Goal: Task Accomplishment & Management: Manage account settings

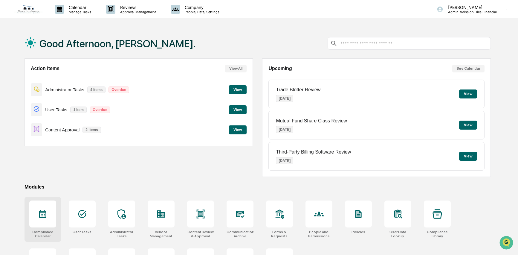
click at [45, 221] on div at bounding box center [42, 213] width 27 height 27
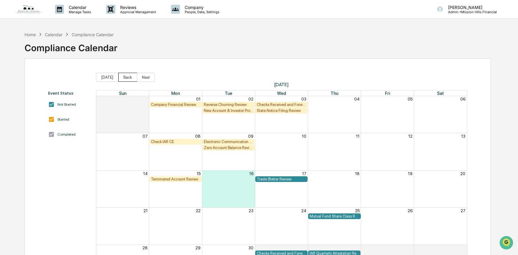
click at [126, 77] on button "Back" at bounding box center [127, 77] width 19 height 9
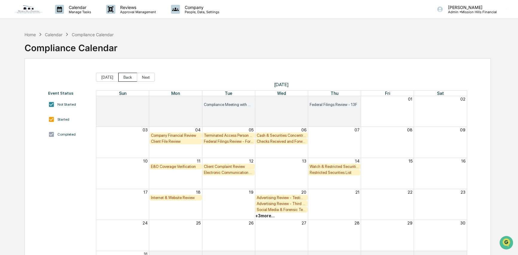
click at [126, 77] on button "Back" at bounding box center [127, 77] width 19 height 9
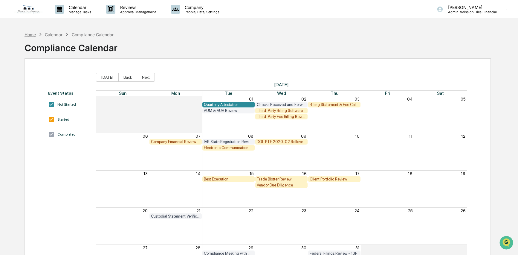
click at [32, 34] on div "Home" at bounding box center [30, 34] width 11 height 5
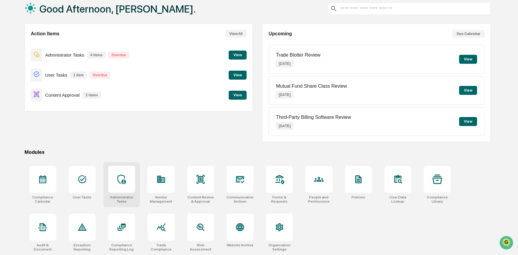
scroll to position [36, 0]
click at [120, 174] on icon at bounding box center [121, 179] width 8 height 10
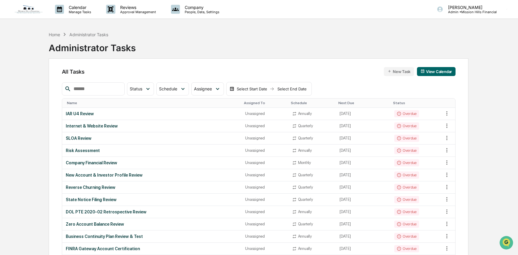
click at [69, 101] on div "Name" at bounding box center [153, 103] width 172 height 4
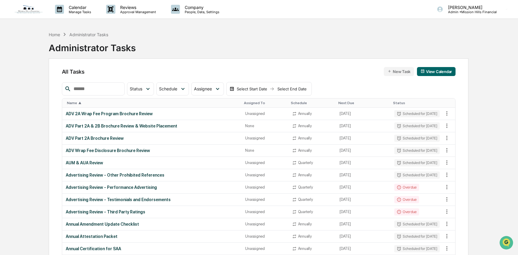
click at [70, 101] on div "Name ▲" at bounding box center [153, 103] width 172 height 4
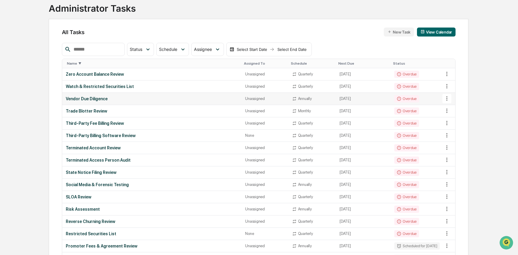
scroll to position [41, 0]
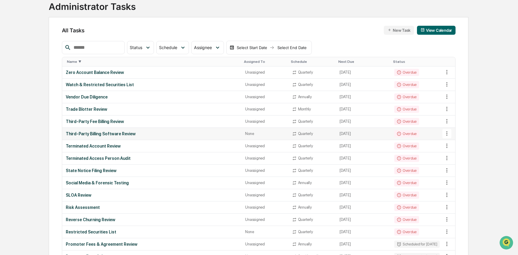
click at [448, 133] on icon at bounding box center [447, 133] width 7 height 7
click at [468, 166] on li "Delete Task" at bounding box center [470, 166] width 48 height 11
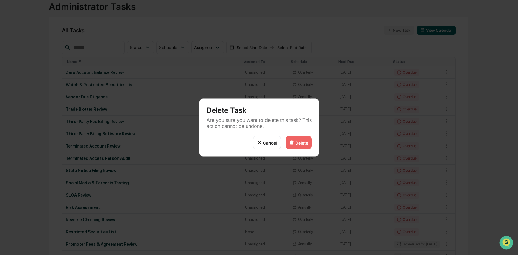
click at [304, 142] on div "Delete" at bounding box center [301, 142] width 13 height 5
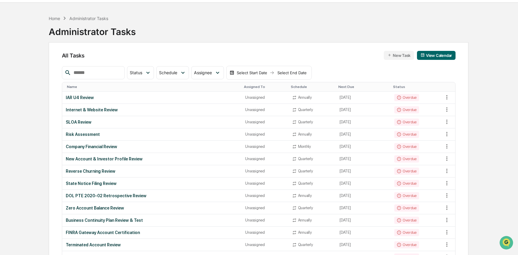
scroll to position [0, 0]
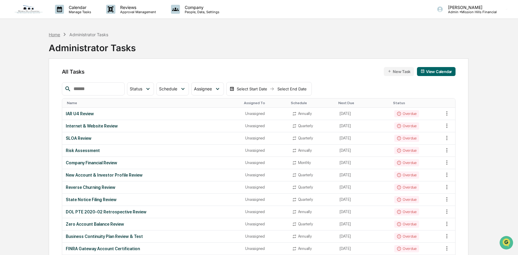
click at [56, 34] on div "Home" at bounding box center [54, 34] width 11 height 5
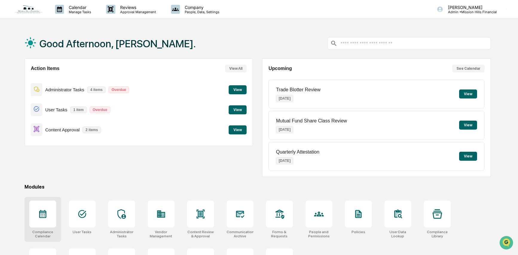
click at [43, 209] on icon at bounding box center [43, 214] width 10 height 10
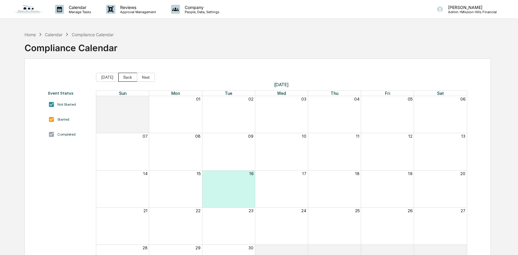
click at [128, 75] on button "Back" at bounding box center [127, 77] width 19 height 9
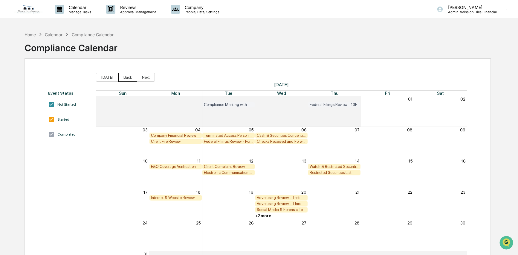
click at [128, 75] on button "Back" at bounding box center [127, 77] width 19 height 9
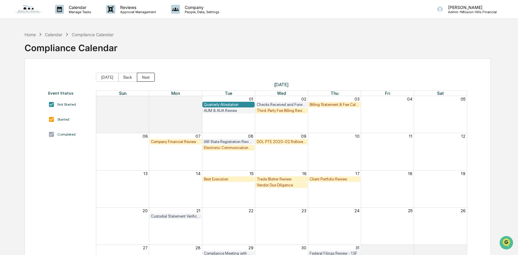
click at [150, 75] on button "Next" at bounding box center [146, 77] width 18 height 9
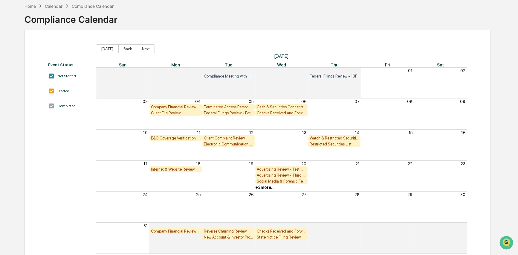
scroll to position [31, 0]
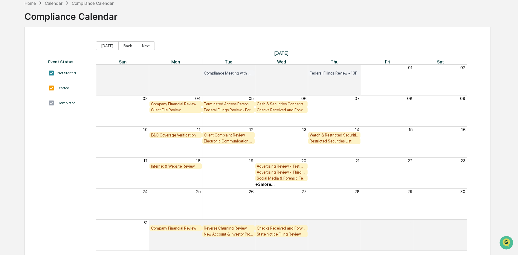
click at [150, 75] on div "Month View" at bounding box center [149, 73] width 106 height 6
click at [143, 44] on button "Next" at bounding box center [146, 45] width 18 height 9
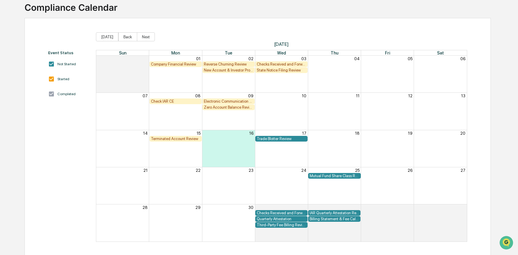
scroll to position [42, 0]
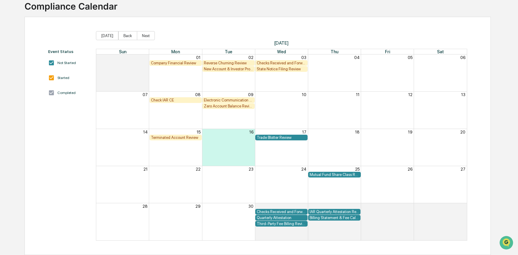
click at [326, 173] on div "Mutual Fund Share Class Review" at bounding box center [334, 174] width 49 height 4
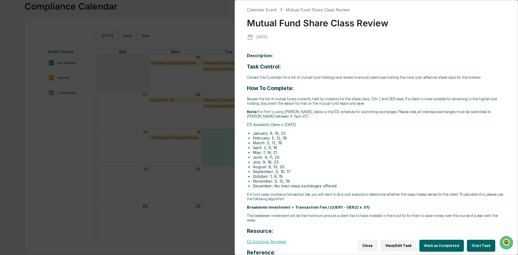
click at [484, 241] on button "Start Task" at bounding box center [481, 245] width 28 height 12
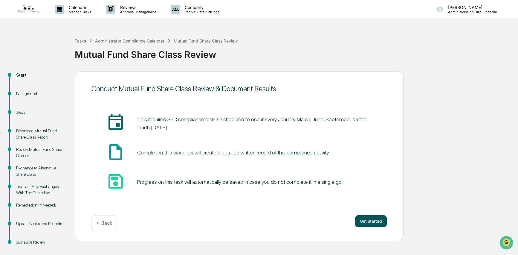
click at [369, 223] on button "Get started" at bounding box center [371, 221] width 32 height 12
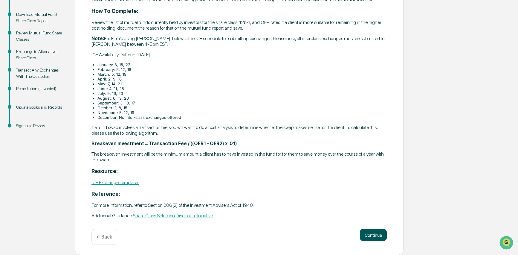
click at [373, 236] on button "Continue" at bounding box center [373, 235] width 27 height 12
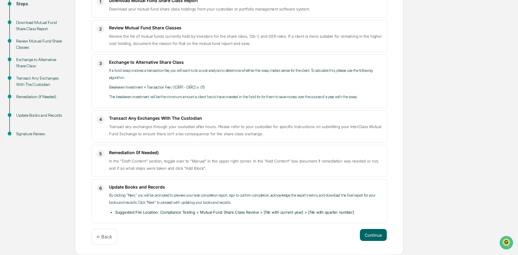
click at [373, 236] on button "Continue" at bounding box center [373, 235] width 27 height 12
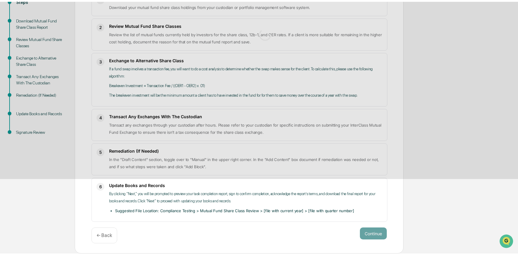
scroll to position [8, 0]
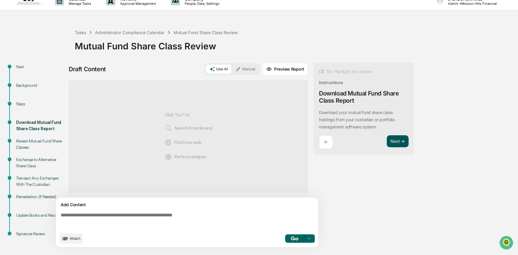
click at [396, 142] on button "Next ➔" at bounding box center [398, 141] width 22 height 12
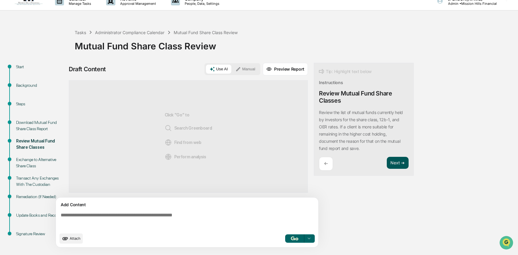
click at [397, 159] on button "Next ➔" at bounding box center [398, 163] width 22 height 12
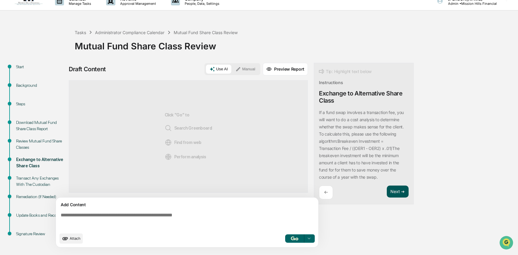
click at [401, 192] on button "Next ➔" at bounding box center [398, 191] width 22 height 12
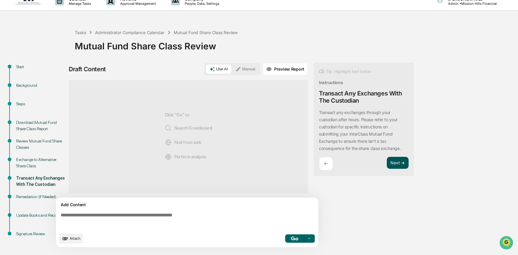
click at [398, 162] on button "Next ➔" at bounding box center [398, 163] width 22 height 12
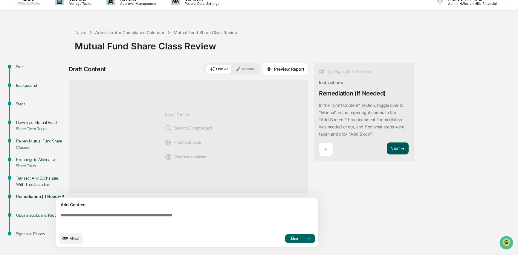
click at [396, 152] on button "Next ➔" at bounding box center [398, 148] width 22 height 12
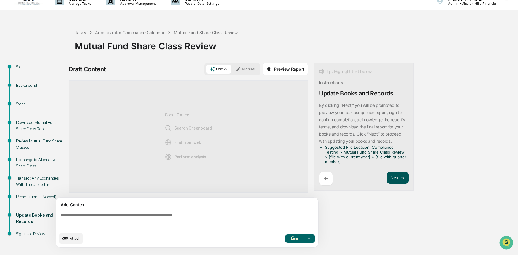
click at [394, 172] on button "Next ➔" at bounding box center [398, 178] width 22 height 12
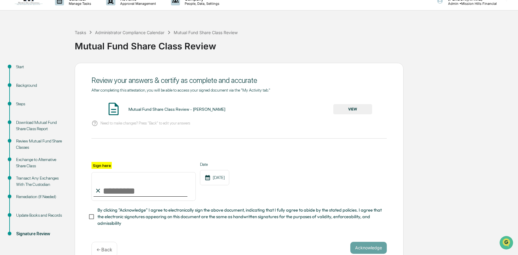
click at [348, 110] on button "VIEW" at bounding box center [352, 109] width 39 height 10
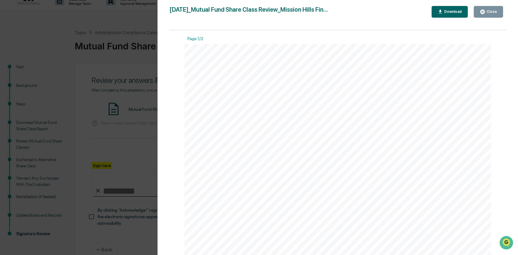
click at [482, 11] on icon "button" at bounding box center [483, 12] width 6 height 6
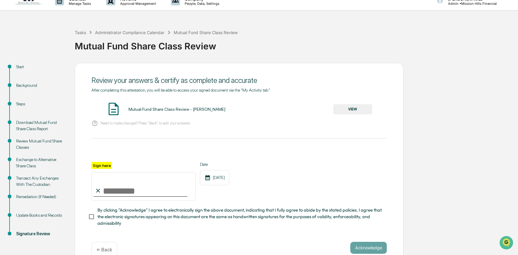
click at [117, 191] on input "Sign here" at bounding box center [143, 186] width 104 height 29
type input "**********"
click at [368, 247] on button "Acknowledge" at bounding box center [368, 247] width 36 height 12
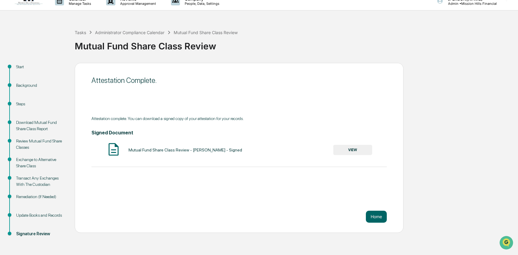
click at [342, 150] on button "VIEW" at bounding box center [352, 150] width 39 height 10
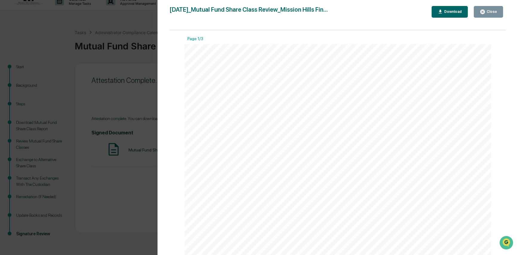
click at [445, 13] on div "Download" at bounding box center [452, 12] width 19 height 4
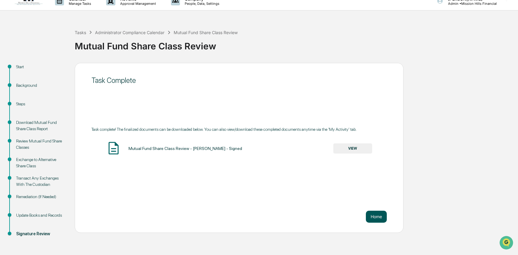
click at [375, 216] on button "Home" at bounding box center [376, 216] width 21 height 12
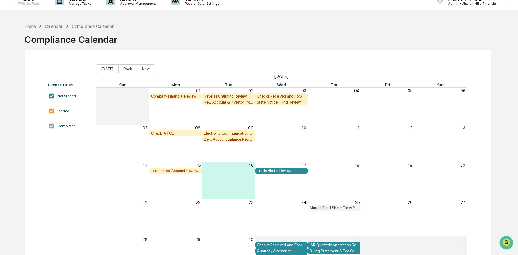
click at [380, 32] on div "Home Calendar Compliance Calendar Compliance Calendar" at bounding box center [258, 35] width 466 height 30
click at [170, 132] on div "Check IAR CE" at bounding box center [175, 133] width 49 height 4
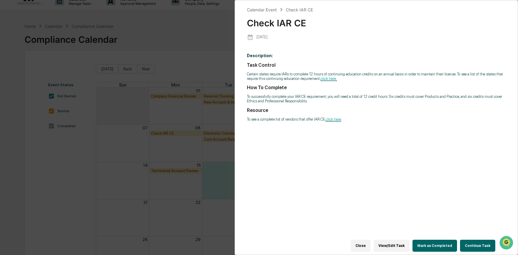
click at [470, 239] on button "Continue Task" at bounding box center [477, 245] width 35 height 12
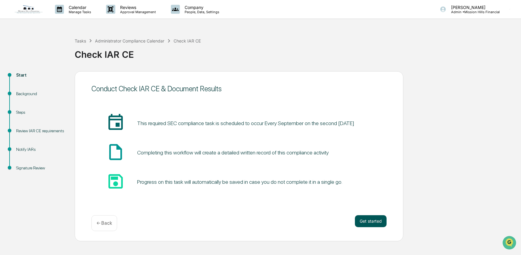
click at [374, 220] on button "Get started" at bounding box center [371, 221] width 32 height 12
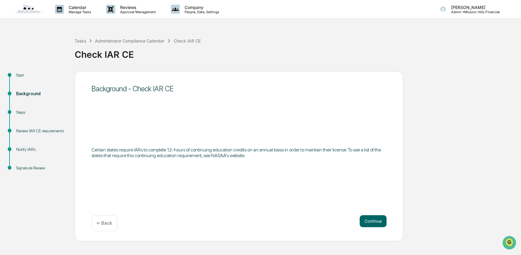
click at [374, 220] on button "Continue" at bounding box center [373, 221] width 27 height 12
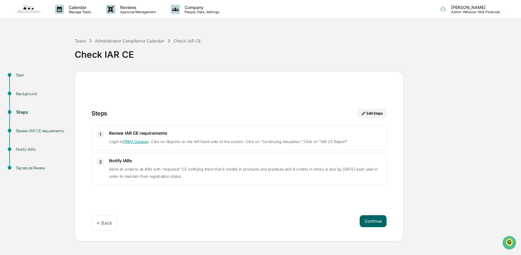
click at [374, 220] on button "Continue" at bounding box center [373, 221] width 27 height 12
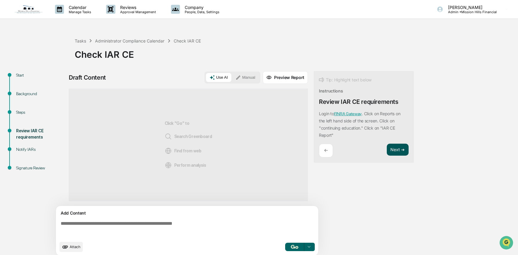
click at [396, 148] on button "Next ➔" at bounding box center [398, 149] width 22 height 12
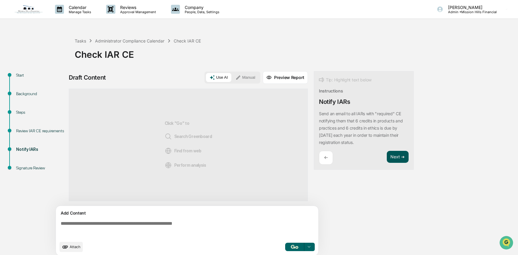
click at [397, 160] on button "Next ➔" at bounding box center [398, 157] width 22 height 12
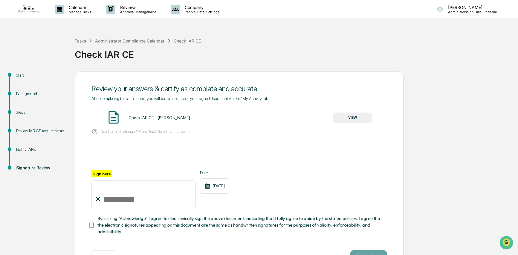
click at [357, 119] on button "VIEW" at bounding box center [352, 117] width 39 height 10
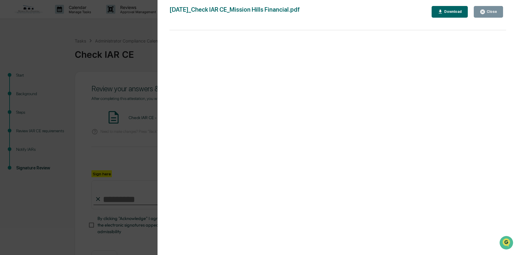
click at [480, 10] on icon "button" at bounding box center [483, 12] width 6 height 6
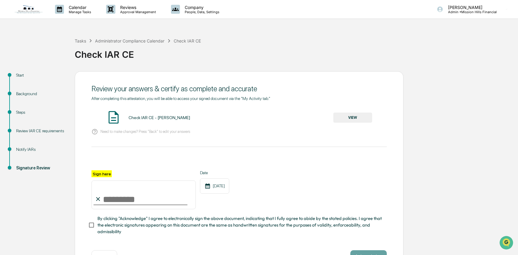
click at [110, 197] on input "Sign here" at bounding box center [143, 194] width 104 height 29
type input "**********"
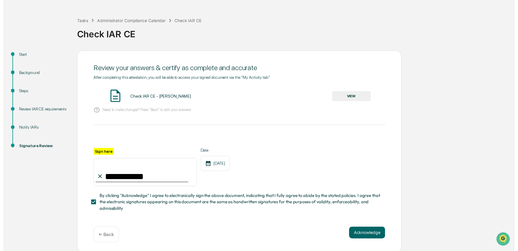
scroll to position [21, 0]
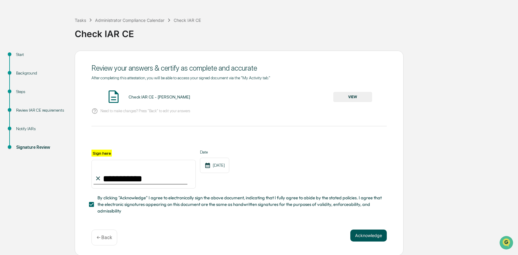
click at [363, 233] on button "Acknowledge" at bounding box center [368, 235] width 36 height 12
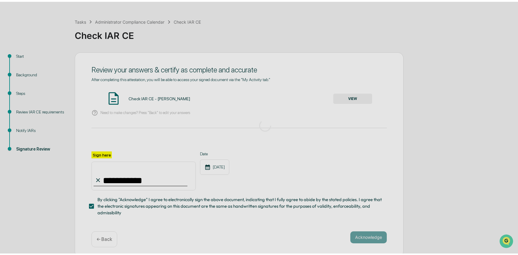
scroll to position [0, 0]
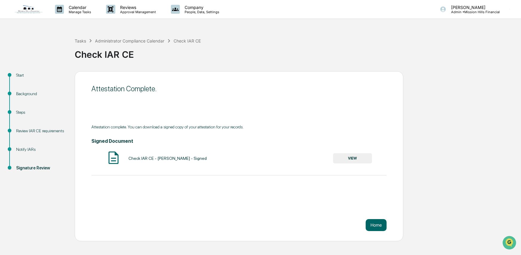
click at [354, 157] on button "VIEW" at bounding box center [352, 158] width 39 height 10
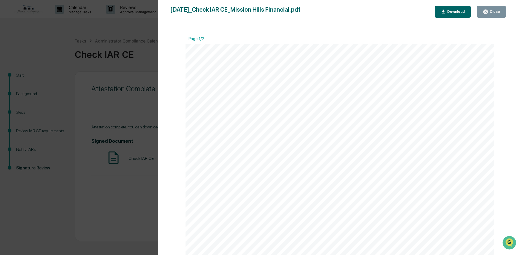
click at [450, 8] on button "Download" at bounding box center [453, 12] width 36 height 12
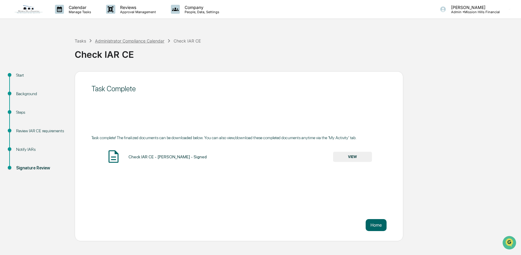
click at [117, 39] on div "Administrator Compliance Calendar" at bounding box center [129, 40] width 69 height 5
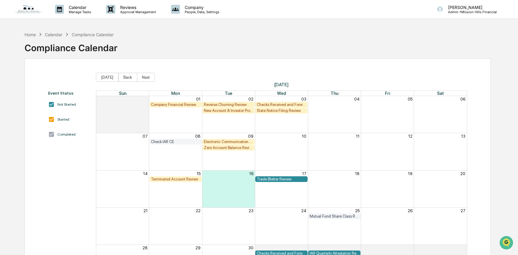
click at [291, 136] on div "10" at bounding box center [281, 136] width 53 height 6
click at [284, 110] on div "State Notice Filing Review" at bounding box center [281, 110] width 49 height 4
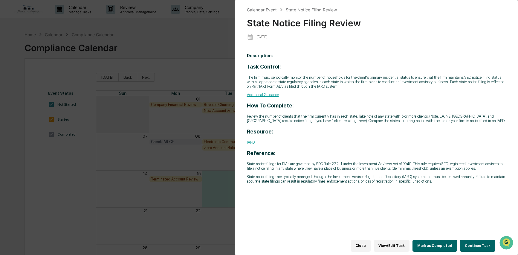
click at [472, 241] on button "Continue Task" at bounding box center [477, 245] width 35 height 12
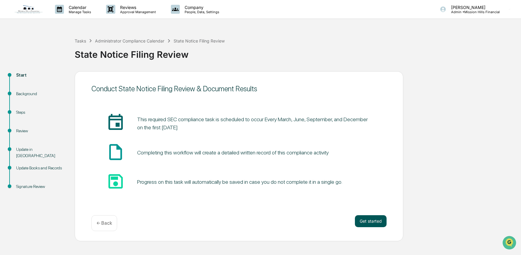
click at [384, 221] on button "Get started" at bounding box center [371, 221] width 32 height 12
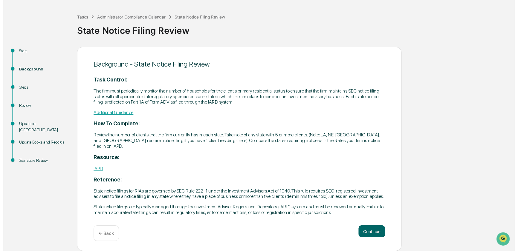
scroll to position [30, 0]
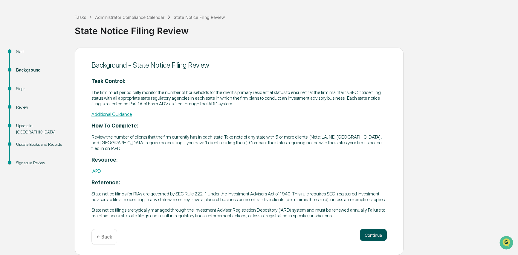
click at [375, 233] on button "Continue" at bounding box center [373, 235] width 27 height 12
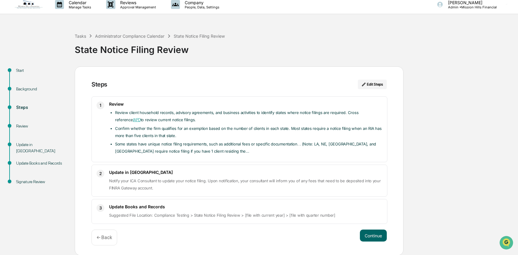
click at [375, 233] on button "Continue" at bounding box center [373, 235] width 27 height 12
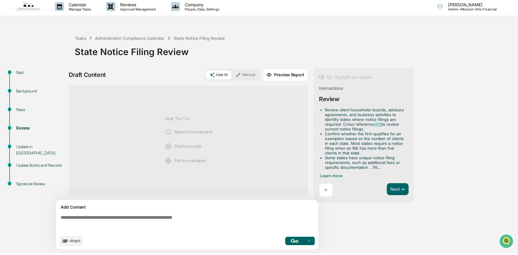
scroll to position [4, 0]
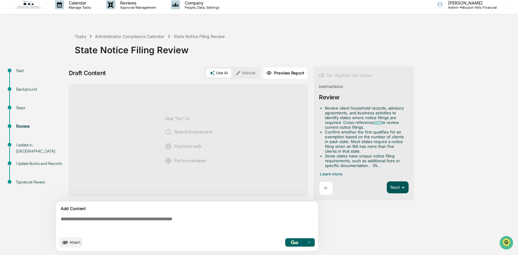
click at [398, 185] on button "Next ➔" at bounding box center [398, 187] width 22 height 12
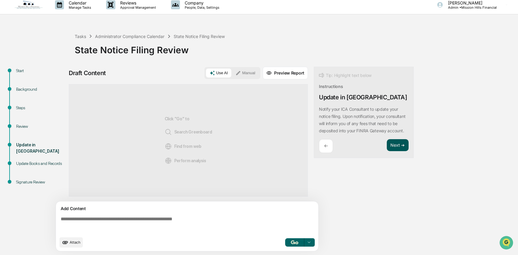
click at [396, 151] on button "Next ➔" at bounding box center [398, 145] width 22 height 12
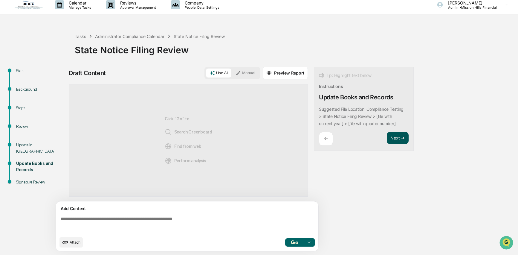
click at [396, 139] on button "Next ➔" at bounding box center [398, 138] width 22 height 12
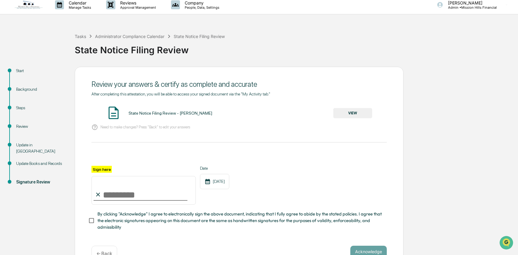
click at [355, 112] on button "VIEW" at bounding box center [352, 113] width 39 height 10
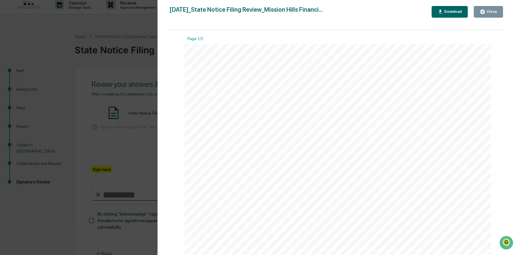
click at [491, 10] on div "Close" at bounding box center [491, 12] width 12 height 4
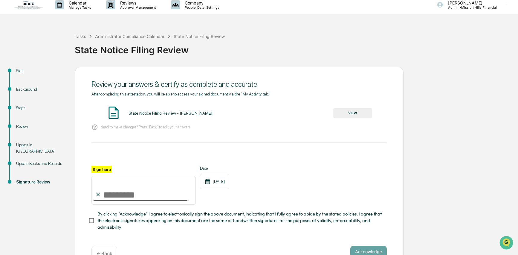
click at [129, 196] on input "Sign here" at bounding box center [143, 190] width 104 height 29
type input "**********"
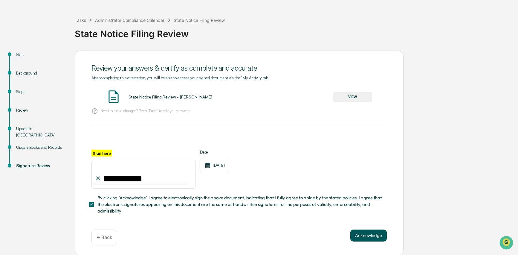
click at [375, 235] on button "Acknowledge" at bounding box center [368, 235] width 36 height 12
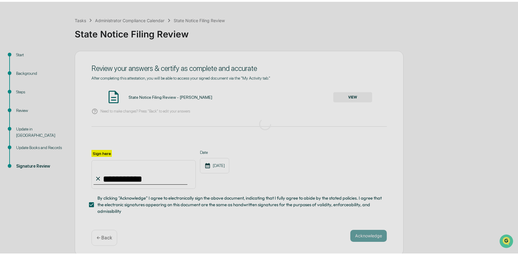
scroll to position [0, 0]
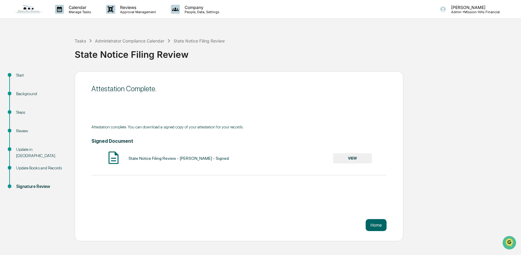
click at [348, 159] on button "VIEW" at bounding box center [352, 158] width 39 height 10
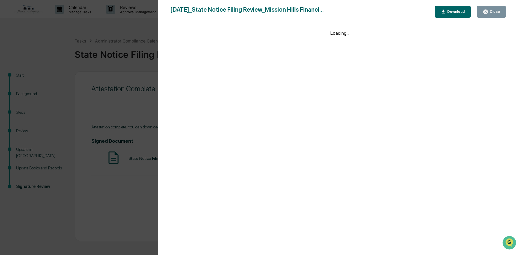
click at [451, 13] on div "Download" at bounding box center [455, 12] width 19 height 4
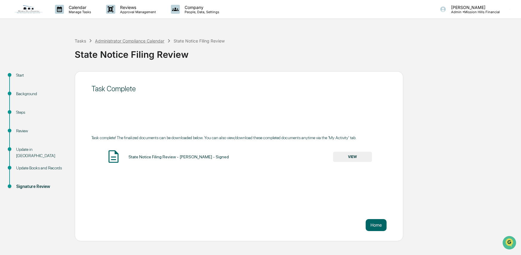
click at [115, 38] on div "Administrator Compliance Calendar" at bounding box center [129, 40] width 69 height 5
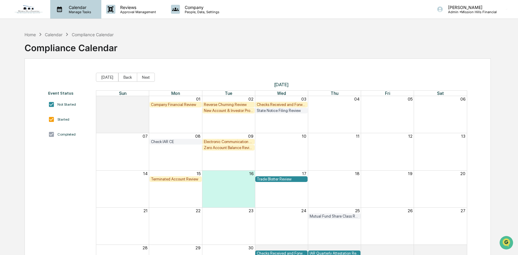
click at [76, 8] on p "Calendar" at bounding box center [79, 7] width 30 height 5
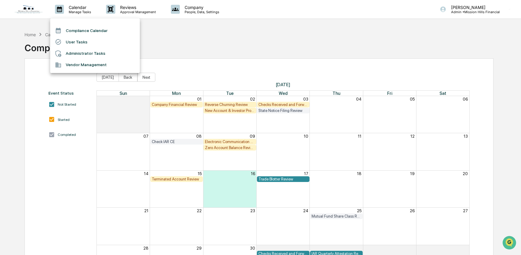
click at [192, 40] on div at bounding box center [260, 127] width 521 height 255
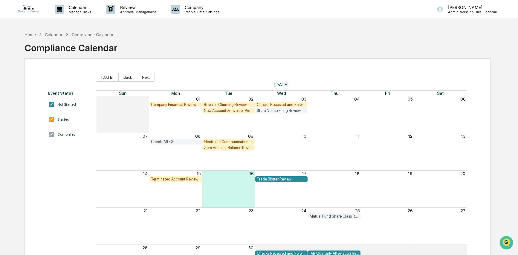
click at [187, 3] on div "Company People, Data, Settings" at bounding box center [197, 9] width 63 height 19
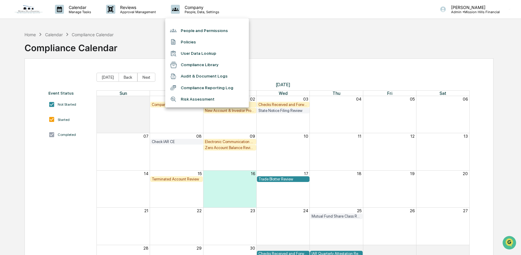
click at [196, 84] on li "Compliance Reporting Log" at bounding box center [207, 87] width 84 height 11
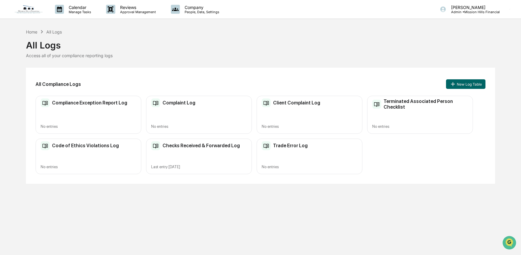
click at [192, 148] on h2 "Checks Received & Forwarded Log" at bounding box center [201, 146] width 77 height 6
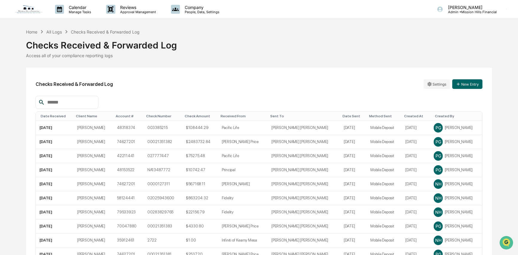
click at [53, 115] on div "Date Received" at bounding box center [56, 116] width 31 height 4
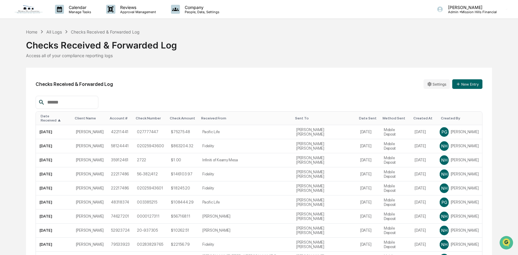
click at [53, 115] on div "Date Received ▲" at bounding box center [55, 118] width 29 height 8
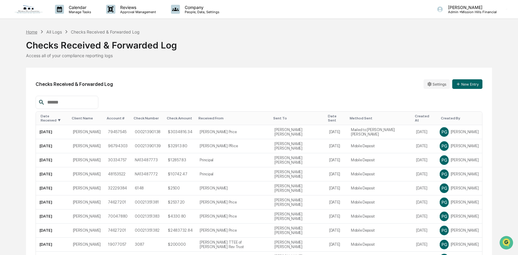
click at [28, 32] on div "Home" at bounding box center [31, 31] width 11 height 5
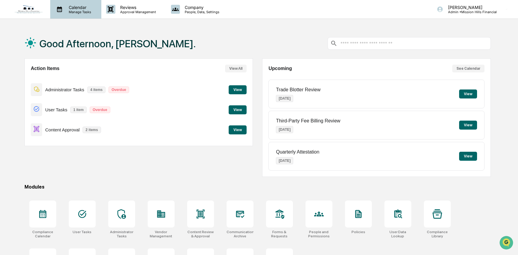
click at [79, 10] on p "Manage Tasks" at bounding box center [79, 12] width 30 height 4
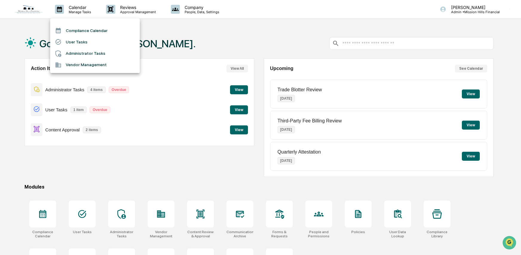
click at [47, 218] on div at bounding box center [260, 127] width 521 height 255
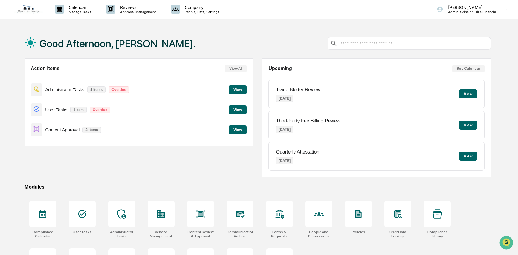
drag, startPoint x: 42, startPoint y: 217, endPoint x: 155, endPoint y: 147, distance: 132.5
click at [108, 181] on div "Good Afternoon, Tammi. Action Items View All Administrator Tasks 4 items Overdu…" at bounding box center [258, 158] width 484 height 261
click at [42, 211] on icon at bounding box center [42, 214] width 7 height 8
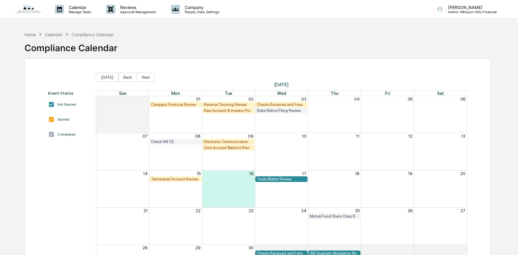
click at [268, 103] on div "Checks Received and Forwarded Log" at bounding box center [281, 104] width 49 height 4
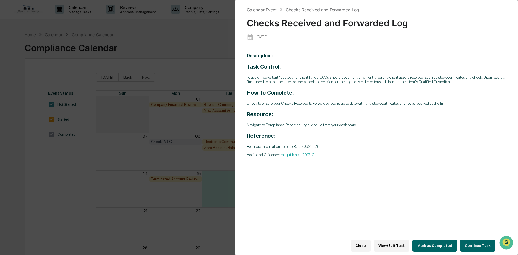
click at [470, 239] on button "Continue Task" at bounding box center [477, 245] width 35 height 12
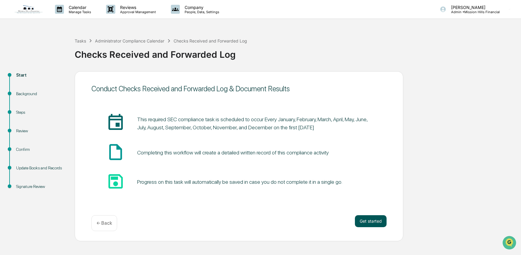
click at [371, 219] on button "Get started" at bounding box center [371, 221] width 32 height 12
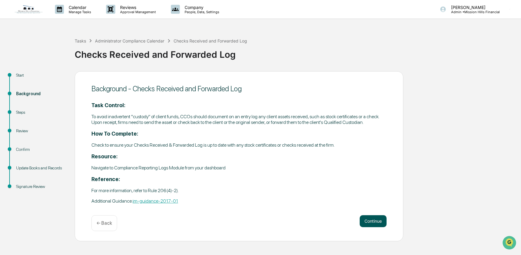
click at [371, 222] on button "Continue" at bounding box center [373, 221] width 27 height 12
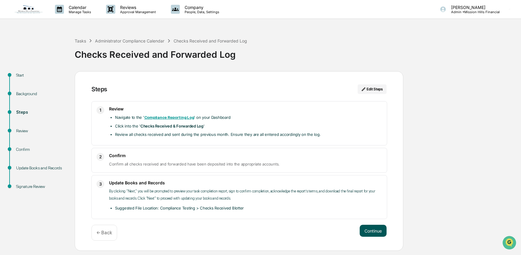
click at [374, 231] on button "Continue" at bounding box center [373, 230] width 27 height 12
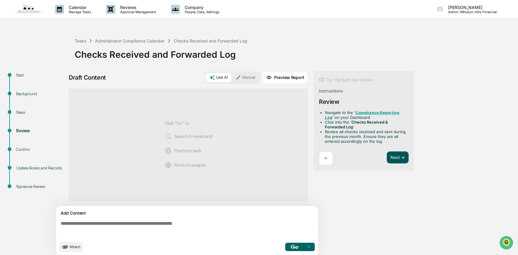
click at [399, 155] on button "Next ➔" at bounding box center [398, 157] width 22 height 12
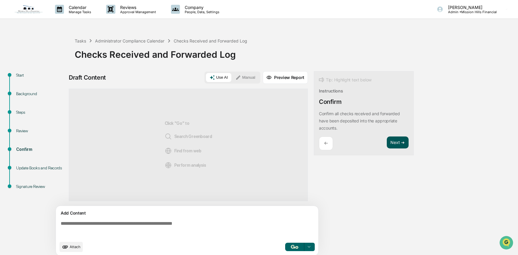
click at [397, 143] on button "Next ➔" at bounding box center [398, 142] width 22 height 12
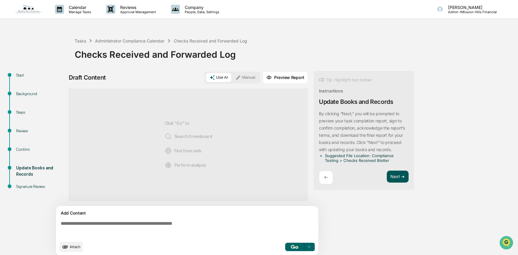
click at [394, 175] on button "Next ➔" at bounding box center [398, 176] width 22 height 12
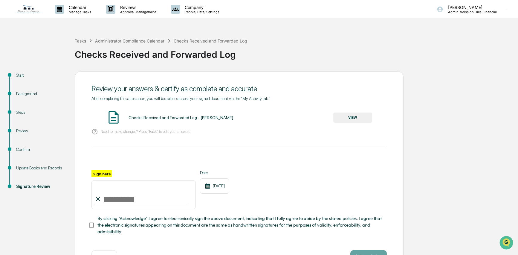
click at [351, 118] on button "VIEW" at bounding box center [352, 117] width 39 height 10
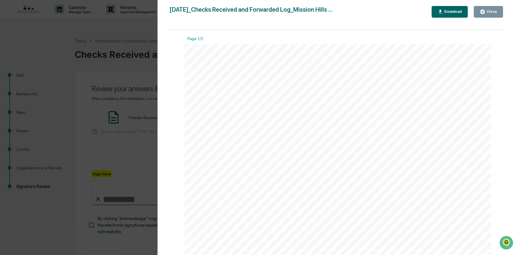
click at [482, 11] on icon "button" at bounding box center [482, 12] width 4 height 4
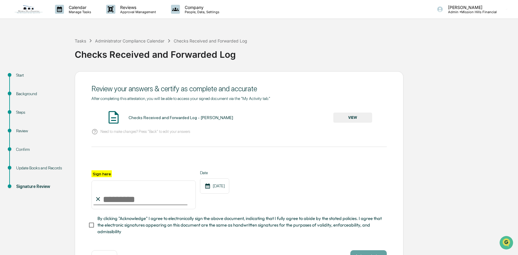
click at [111, 193] on input "Sign here" at bounding box center [143, 194] width 104 height 29
type input "**********"
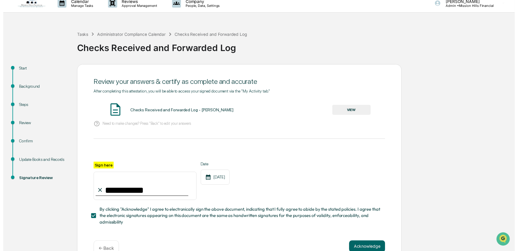
scroll to position [21, 0]
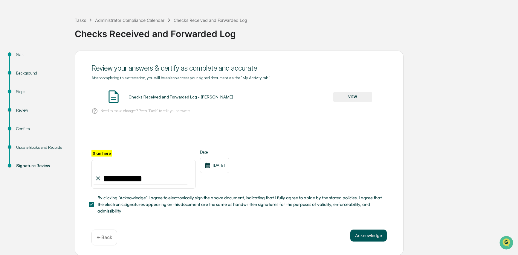
click at [367, 232] on button "Acknowledge" at bounding box center [368, 235] width 36 height 12
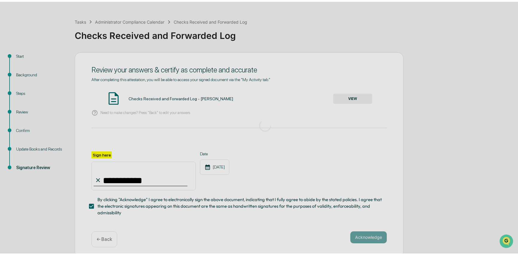
scroll to position [0, 0]
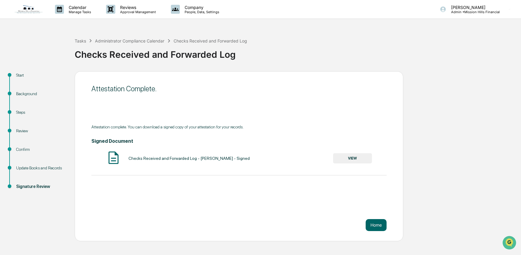
click at [351, 159] on button "VIEW" at bounding box center [352, 158] width 39 height 10
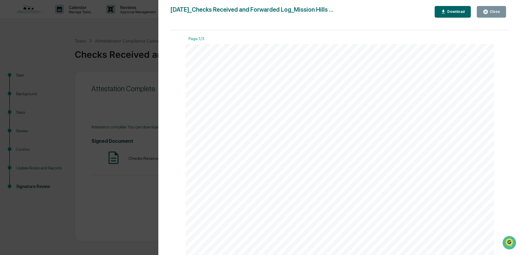
click at [448, 12] on div "Download" at bounding box center [455, 12] width 19 height 4
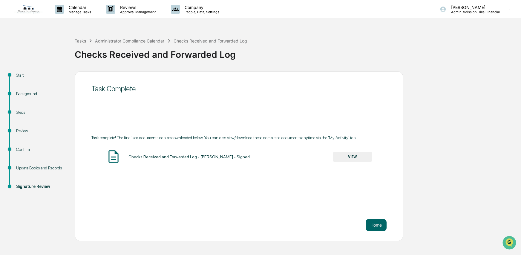
click at [128, 41] on div "Administrator Compliance Calendar" at bounding box center [129, 40] width 69 height 5
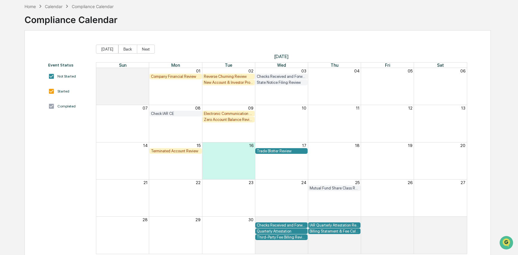
scroll to position [27, 0]
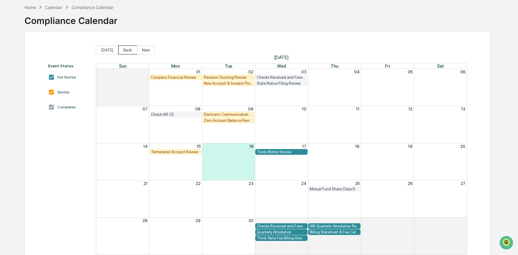
click at [124, 49] on button "Back" at bounding box center [127, 49] width 19 height 9
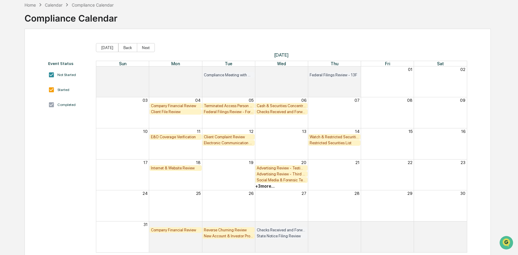
scroll to position [31, 0]
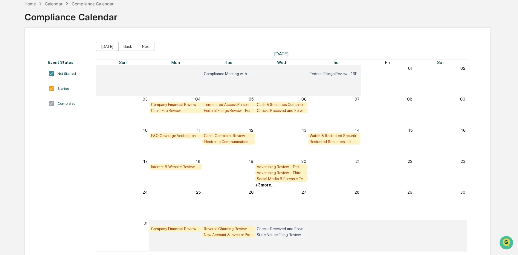
click at [267, 184] on div "+ 3 more..." at bounding box center [264, 184] width 19 height 5
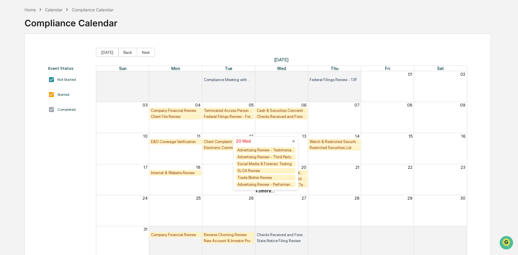
scroll to position [19, 0]
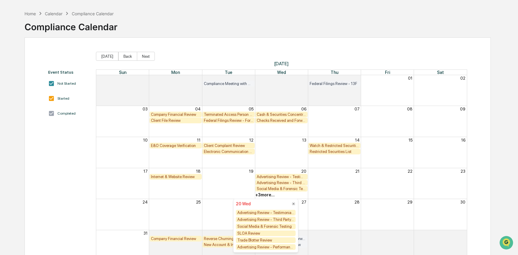
click at [340, 121] on div "Client File Review Federal Filings Review - Form N-PX Checks Received and Forwa…" at bounding box center [281, 120] width 371 height 6
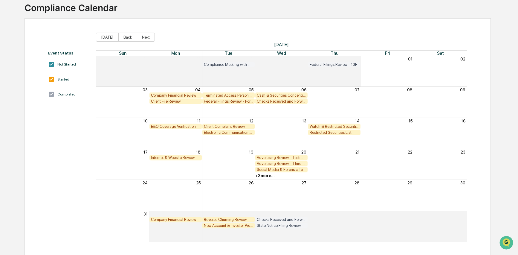
scroll to position [42, 0]
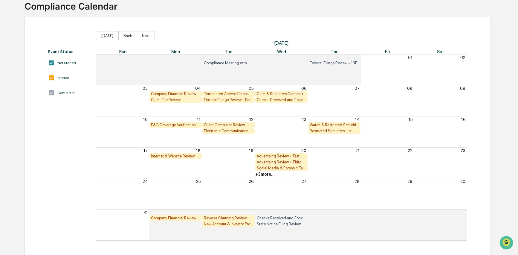
click at [222, 125] on div "Client Complaint Review" at bounding box center [228, 125] width 49 height 4
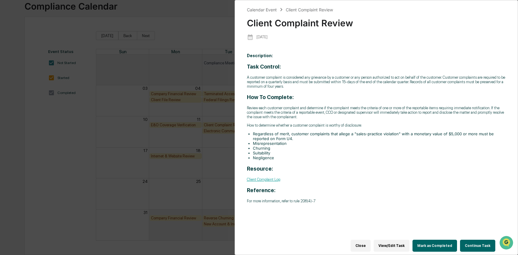
click at [472, 240] on button "Continue Task" at bounding box center [477, 245] width 35 height 12
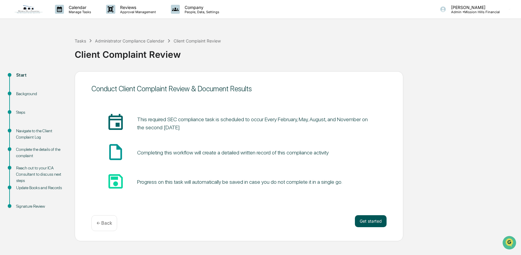
click at [381, 221] on button "Get started" at bounding box center [371, 221] width 32 height 12
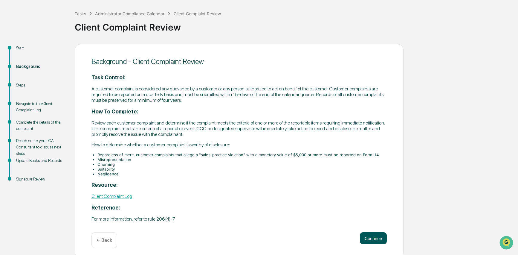
click at [373, 232] on button "Continue" at bounding box center [373, 238] width 27 height 12
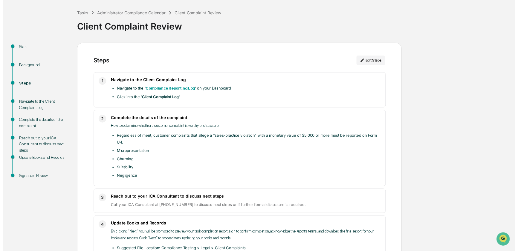
scroll to position [67, 0]
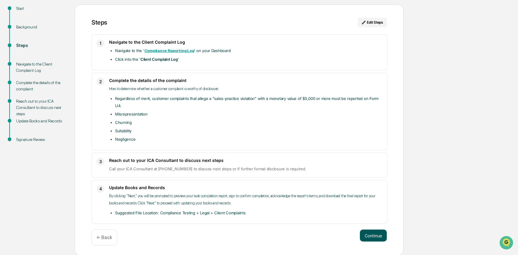
click at [378, 236] on button "Continue" at bounding box center [373, 235] width 27 height 12
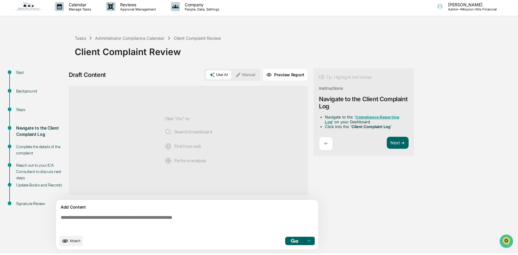
scroll to position [4, 0]
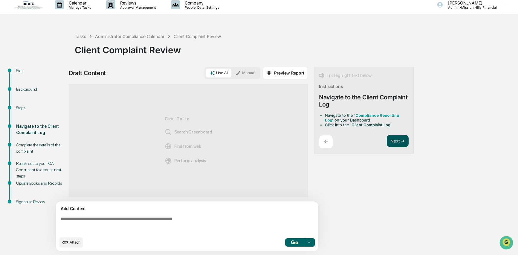
click at [398, 144] on button "Next ➔" at bounding box center [398, 141] width 22 height 12
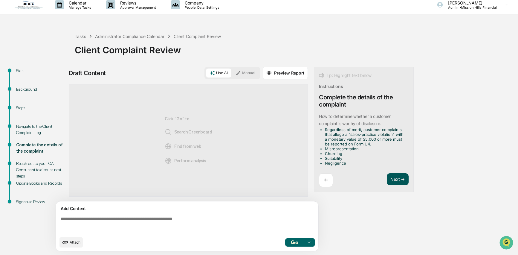
click at [397, 181] on button "Next ➔" at bounding box center [398, 179] width 22 height 12
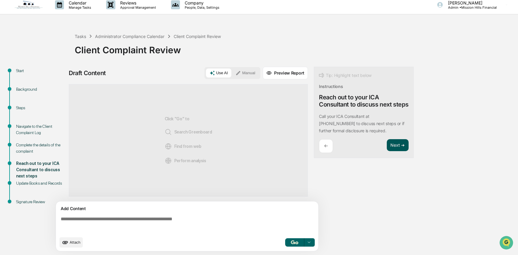
click at [397, 151] on button "Next ➔" at bounding box center [398, 145] width 22 height 12
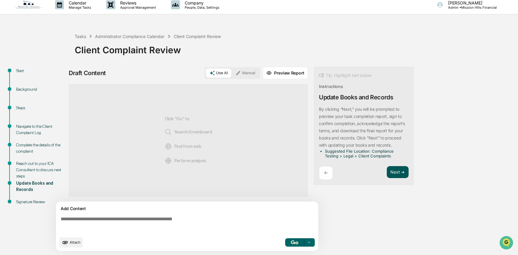
click at [397, 172] on button "Next ➔" at bounding box center [398, 172] width 22 height 12
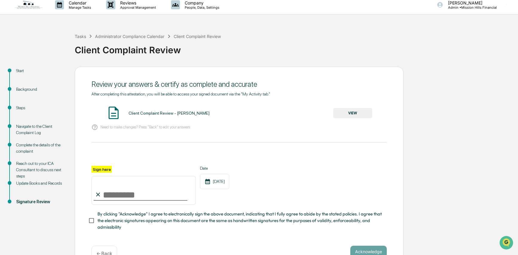
click at [364, 117] on button "VIEW" at bounding box center [352, 113] width 39 height 10
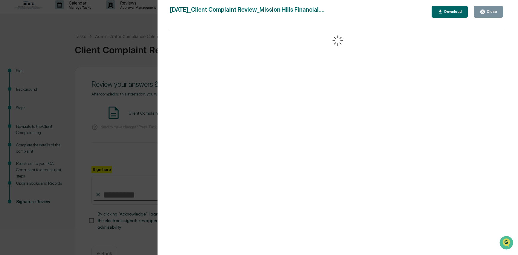
click at [487, 10] on div "Close" at bounding box center [491, 12] width 12 height 4
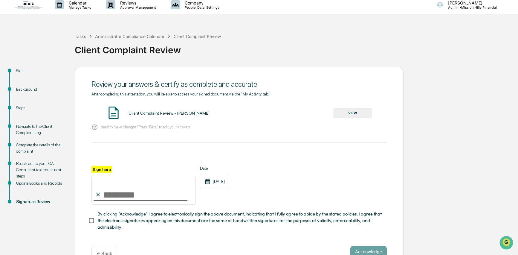
click at [114, 193] on input "Sign here" at bounding box center [143, 190] width 104 height 29
type input "**********"
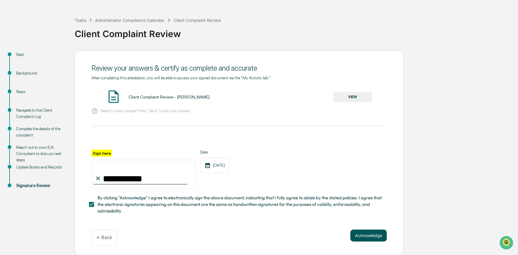
click at [366, 232] on button "Acknowledge" at bounding box center [368, 235] width 36 height 12
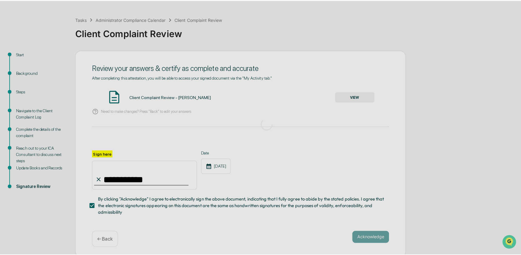
scroll to position [0, 0]
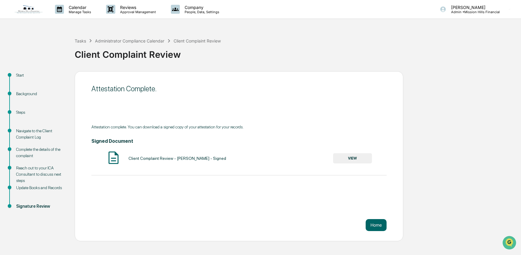
click at [355, 155] on button "VIEW" at bounding box center [352, 158] width 39 height 10
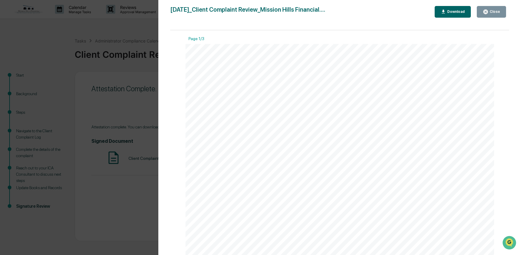
click at [460, 13] on div "Download" at bounding box center [455, 12] width 19 height 4
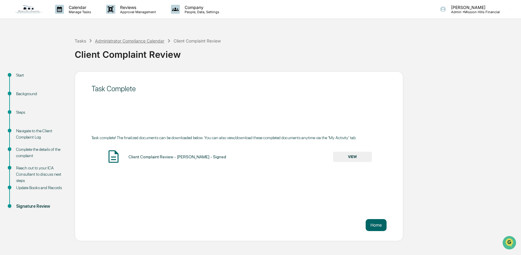
click at [108, 39] on div "Administrator Compliance Calendar" at bounding box center [129, 40] width 69 height 5
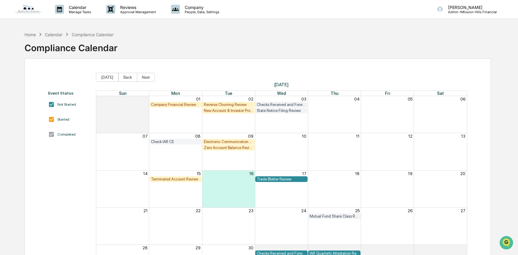
click at [174, 140] on div "Check IAR CE" at bounding box center [175, 141] width 49 height 4
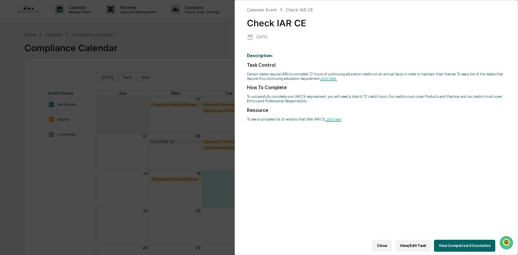
click at [418, 242] on button "View/Edit Task" at bounding box center [413, 245] width 36 height 12
